Goal: Find specific page/section: Find specific page/section

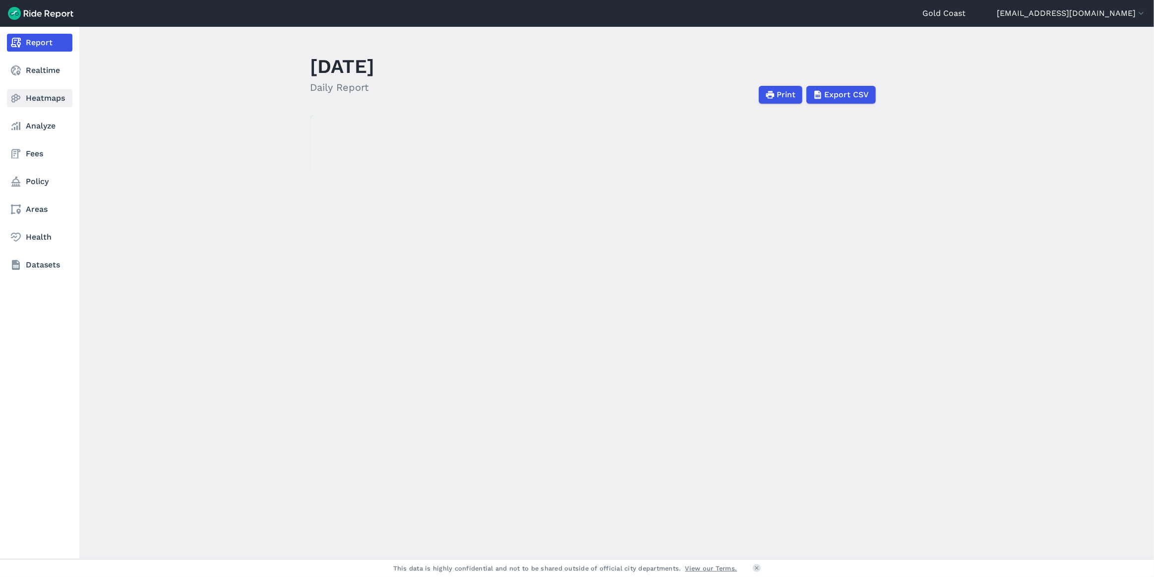
click at [25, 98] on link "Heatmaps" at bounding box center [39, 98] width 65 height 18
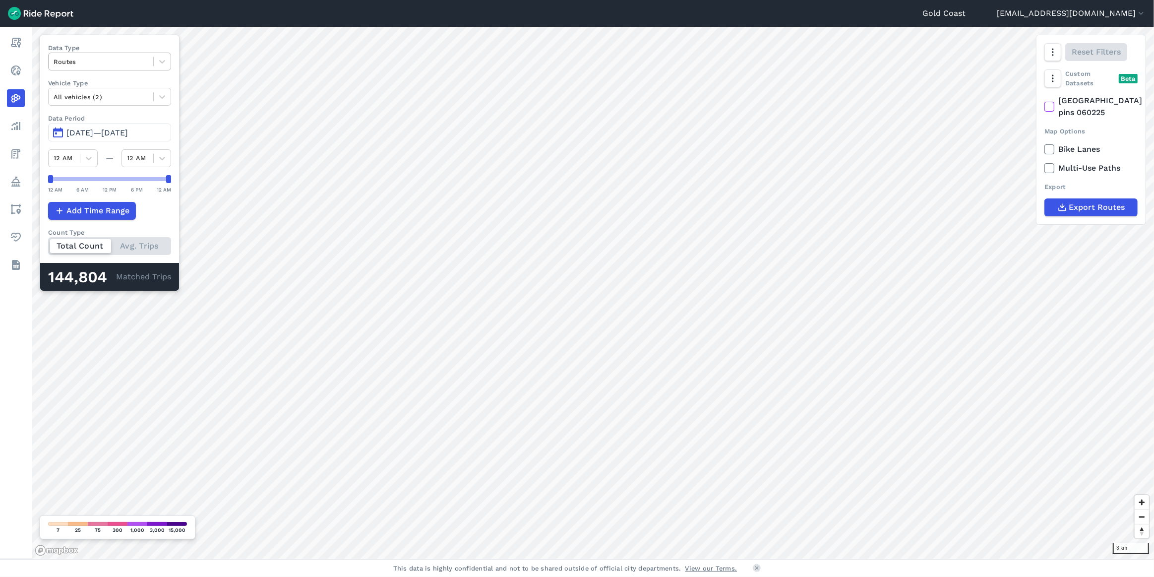
click at [104, 66] on div at bounding box center [101, 61] width 95 height 11
click at [88, 86] on div "Trip Starts" at bounding box center [109, 84] width 123 height 17
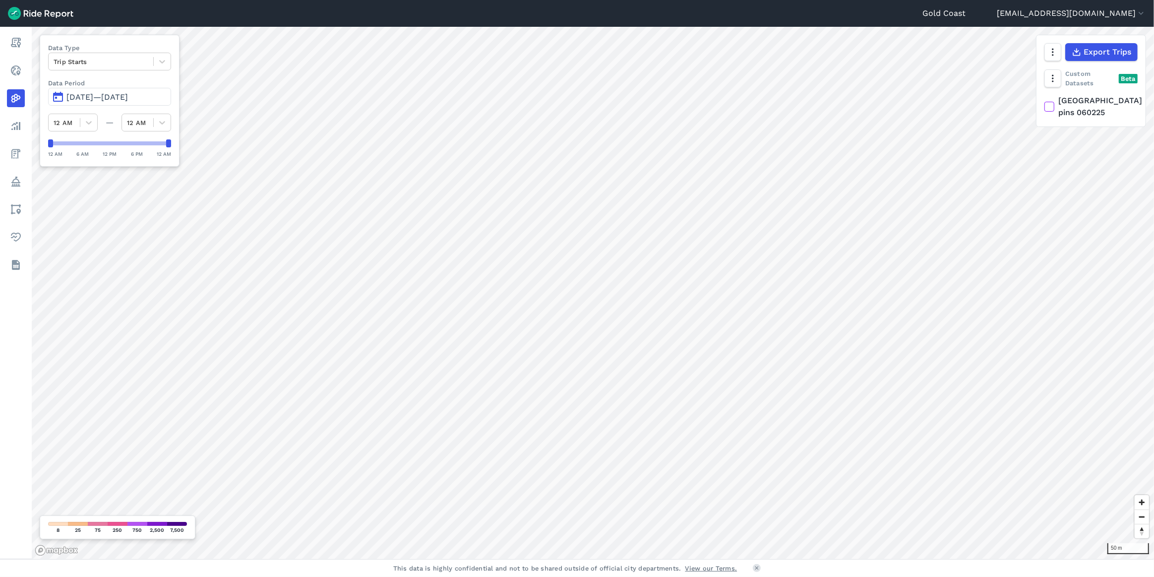
click at [719, 570] on div "Gold Coast [EMAIL_ADDRESS][DOMAIN_NAME] Settings Terms Sign Out Report Realtime…" at bounding box center [577, 288] width 1154 height 577
click at [66, 64] on div at bounding box center [101, 61] width 95 height 11
click at [67, 106] on div "Routes" at bounding box center [109, 102] width 123 height 17
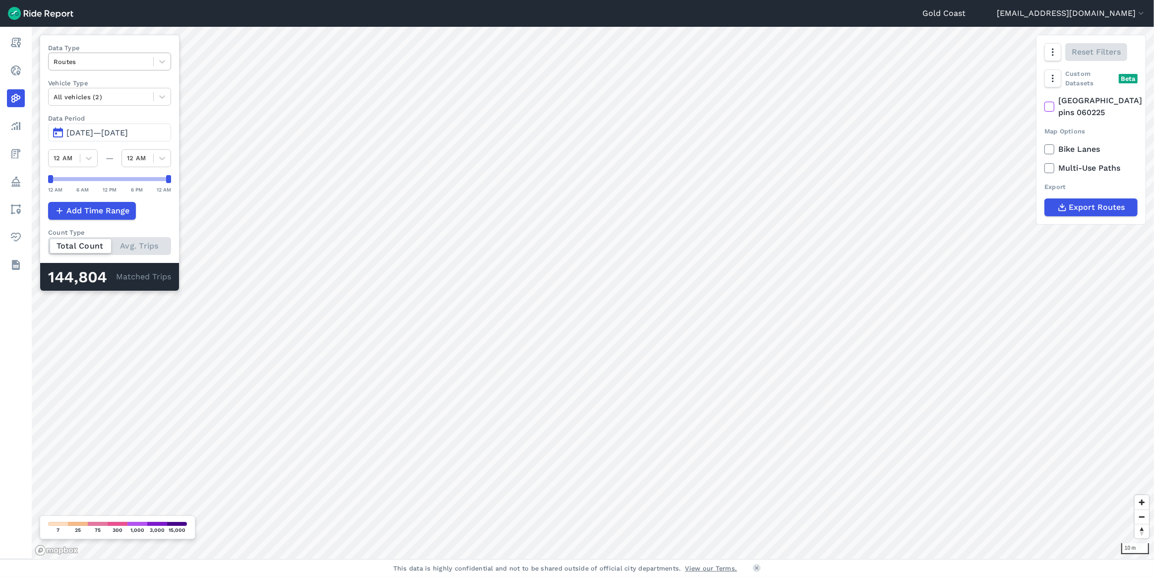
click at [61, 62] on div at bounding box center [101, 61] width 95 height 11
click at [83, 89] on div "Trip Starts" at bounding box center [109, 84] width 123 height 17
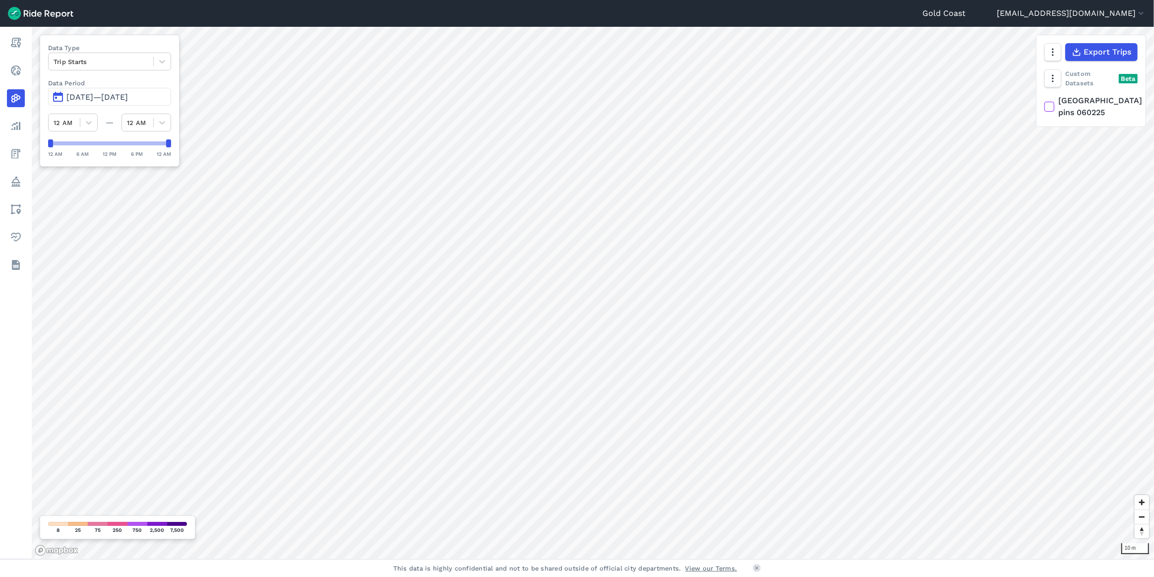
click at [70, 83] on label "Data Period" at bounding box center [109, 82] width 123 height 9
click at [91, 67] on div at bounding box center [101, 61] width 95 height 11
click at [87, 120] on div "Curb Events" at bounding box center [109, 120] width 123 height 17
